Goal: Task Accomplishment & Management: Complete application form

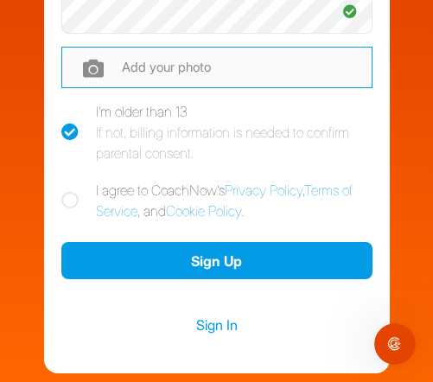
scroll to position [420, 0]
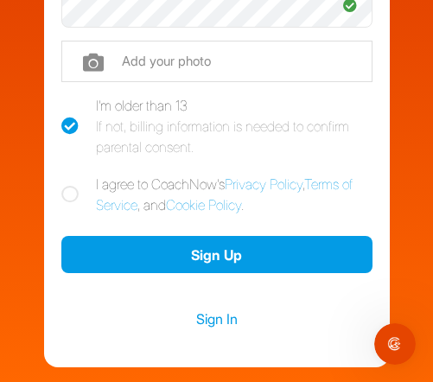
click at [73, 192] on icon at bounding box center [69, 194] width 17 height 17
click at [73, 185] on input "I agree to CoachNow's Privacy Policy , Terms of Service , and Cookie Policy ." at bounding box center [66, 179] width 11 height 11
checkbox input "true"
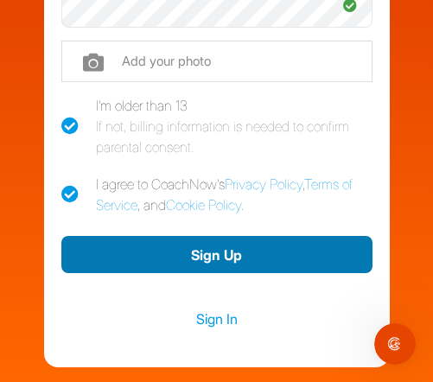
click at [210, 265] on button "Sign Up" at bounding box center [216, 254] width 311 height 37
click at [234, 252] on button "Sign Up" at bounding box center [216, 254] width 311 height 37
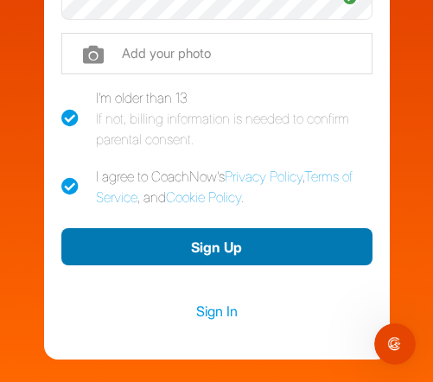
scroll to position [430, 0]
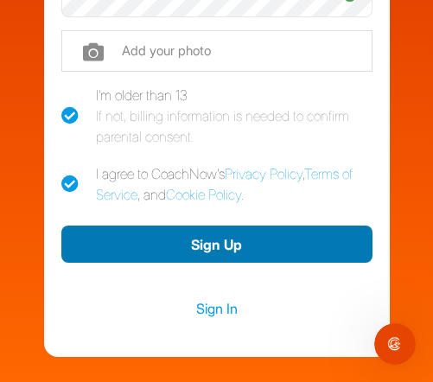
click at [225, 240] on button "Sign Up" at bounding box center [216, 244] width 311 height 37
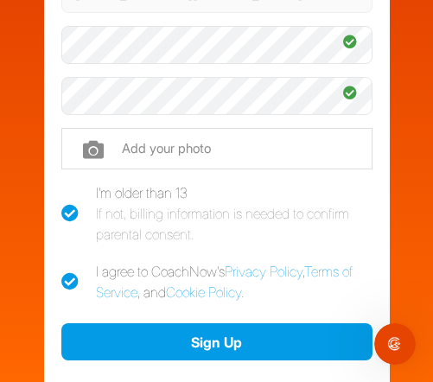
scroll to position [332, 0]
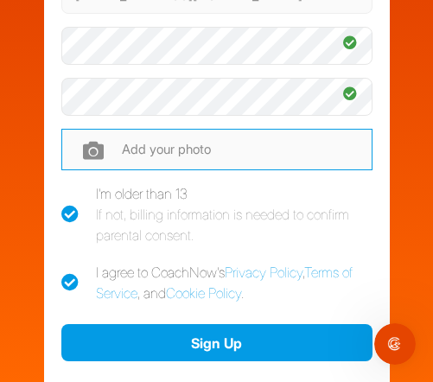
click at [99, 150] on input "file" at bounding box center [216, 149] width 311 height 41
